Goal: Navigation & Orientation: Find specific page/section

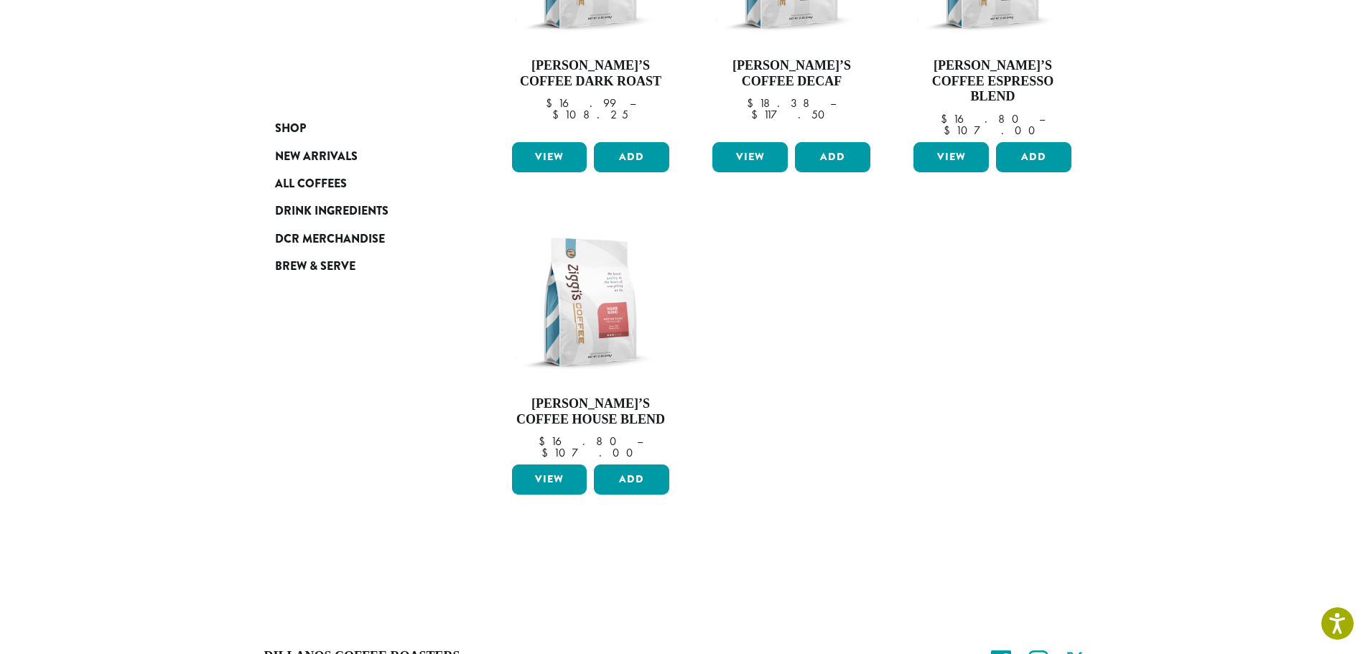
scroll to position [343, 0]
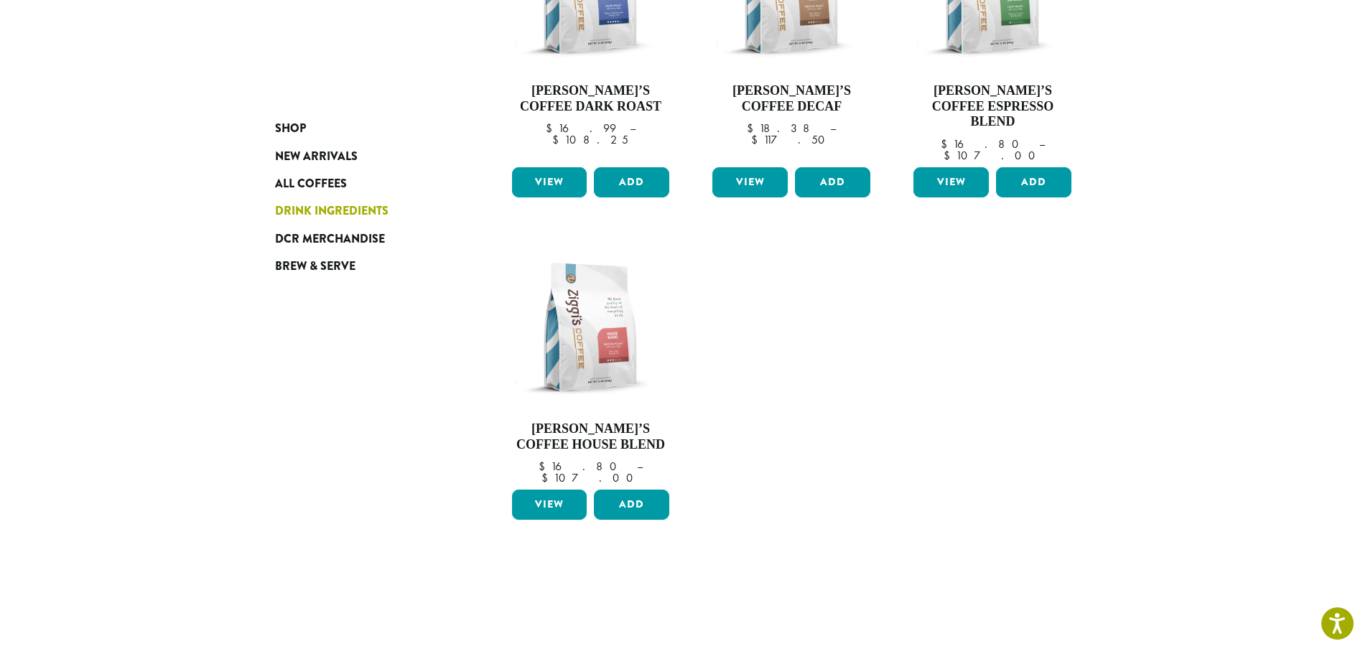
click at [318, 207] on span "Drink Ingredients" at bounding box center [331, 212] width 113 height 18
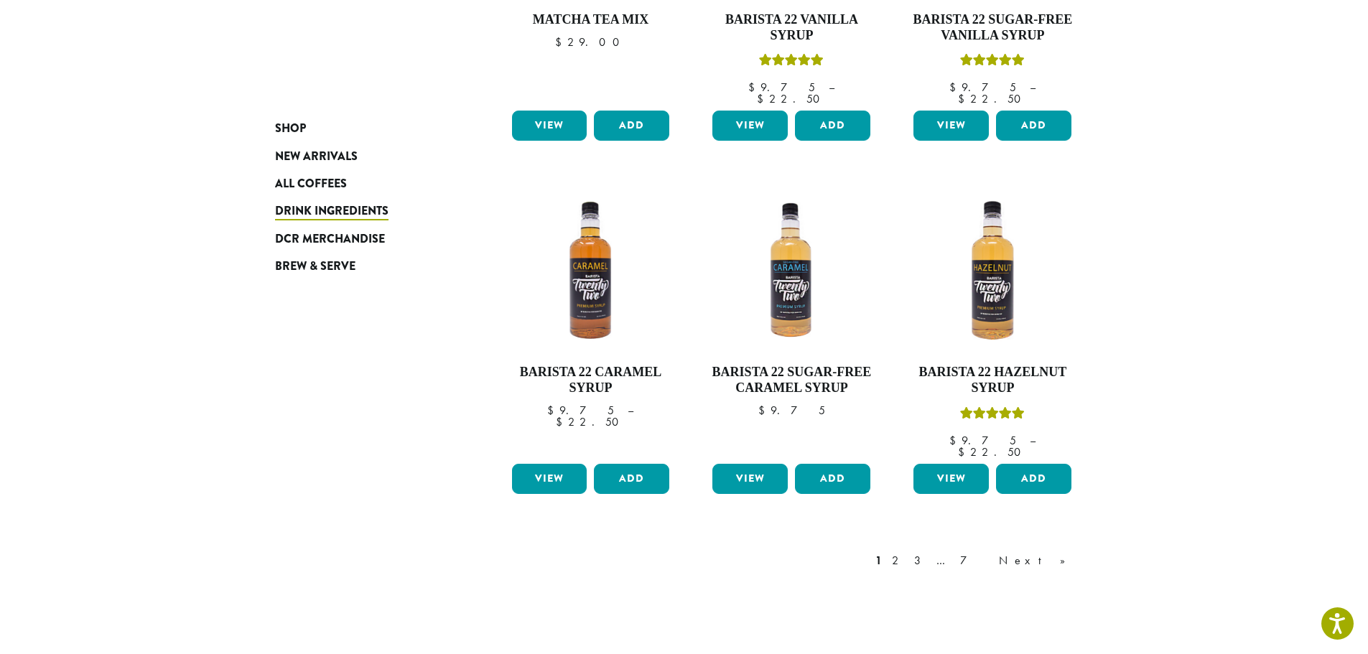
scroll to position [1077, 0]
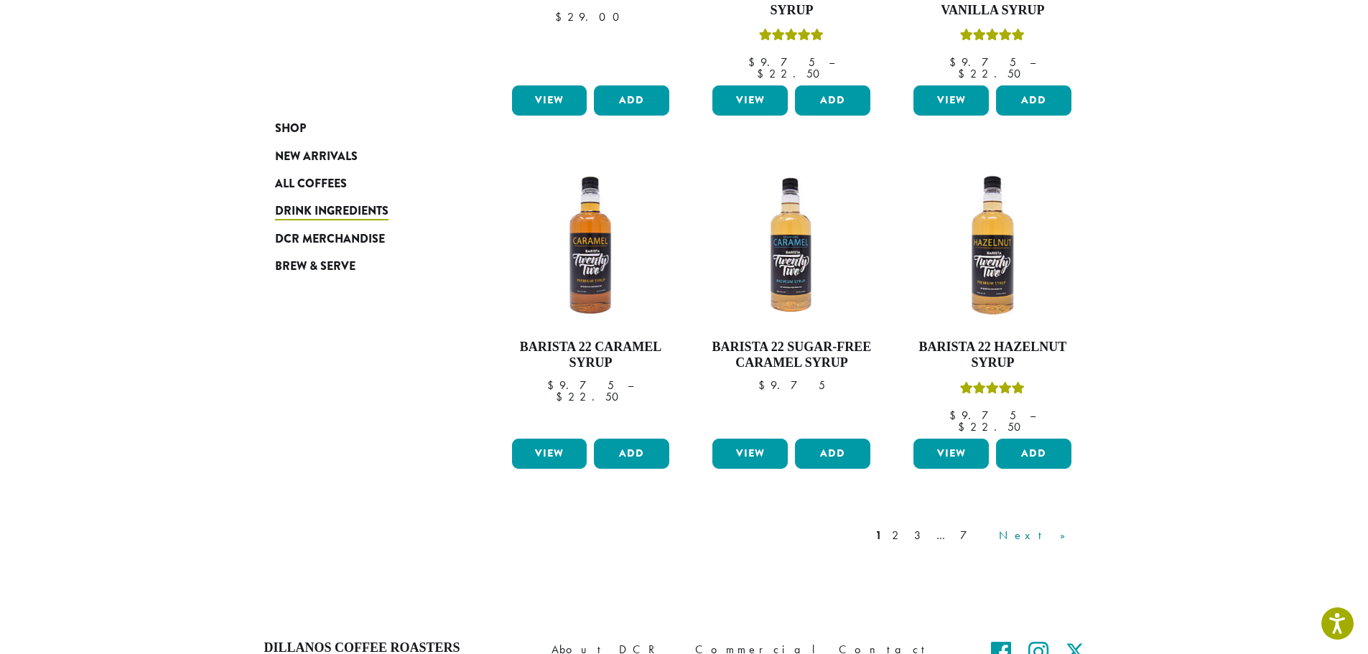
click at [1056, 527] on link "Next »" at bounding box center [1037, 535] width 83 height 17
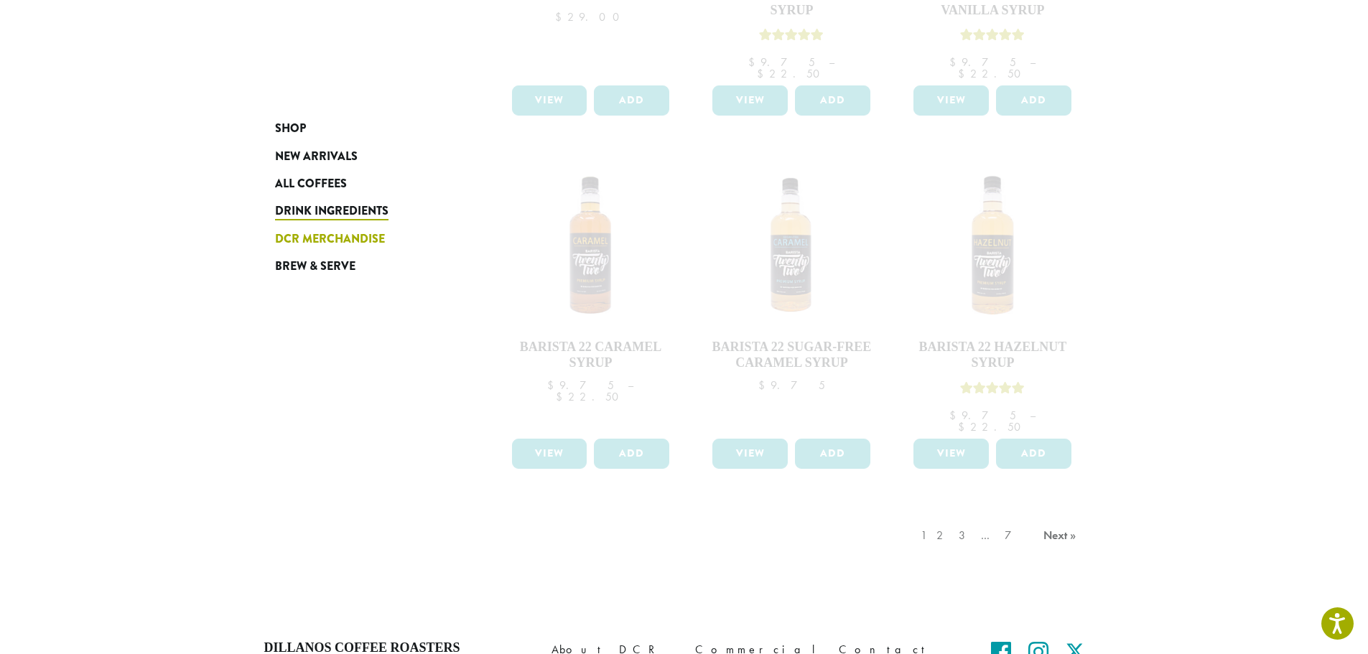
click at [325, 241] on span "DCR Merchandise" at bounding box center [330, 240] width 110 height 18
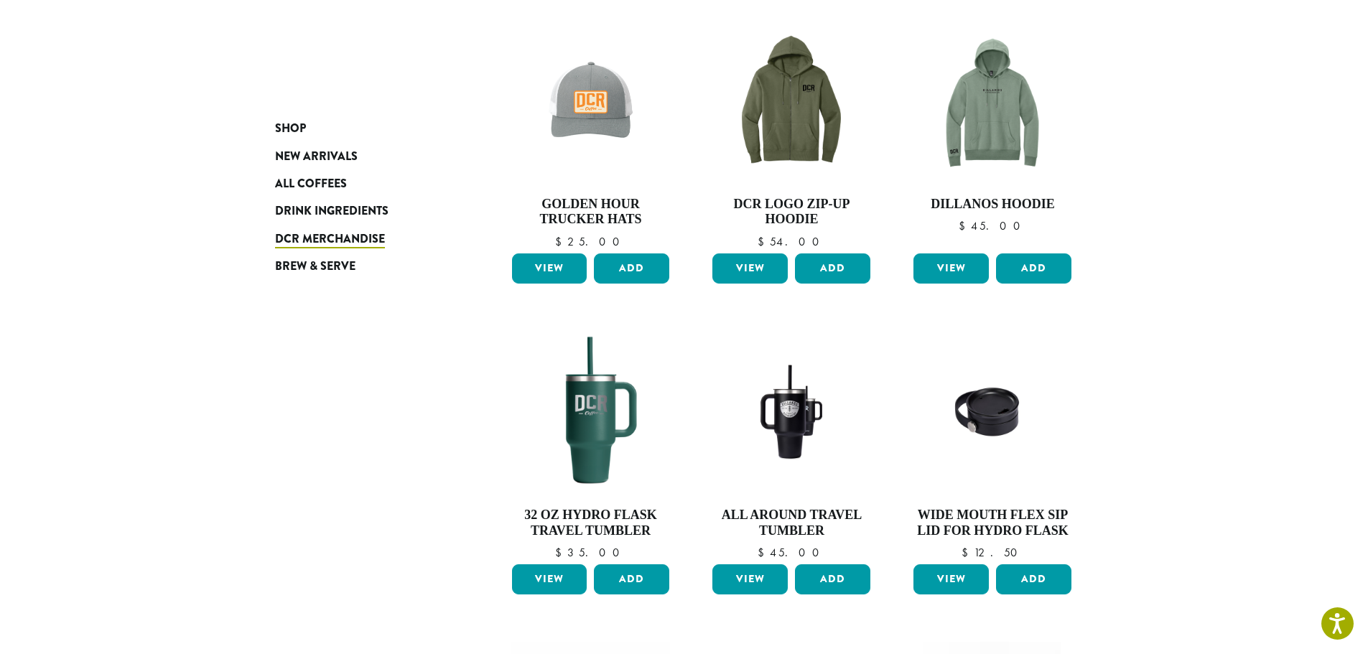
scroll to position [336, 0]
